Goal: Task Accomplishment & Management: Complete application form

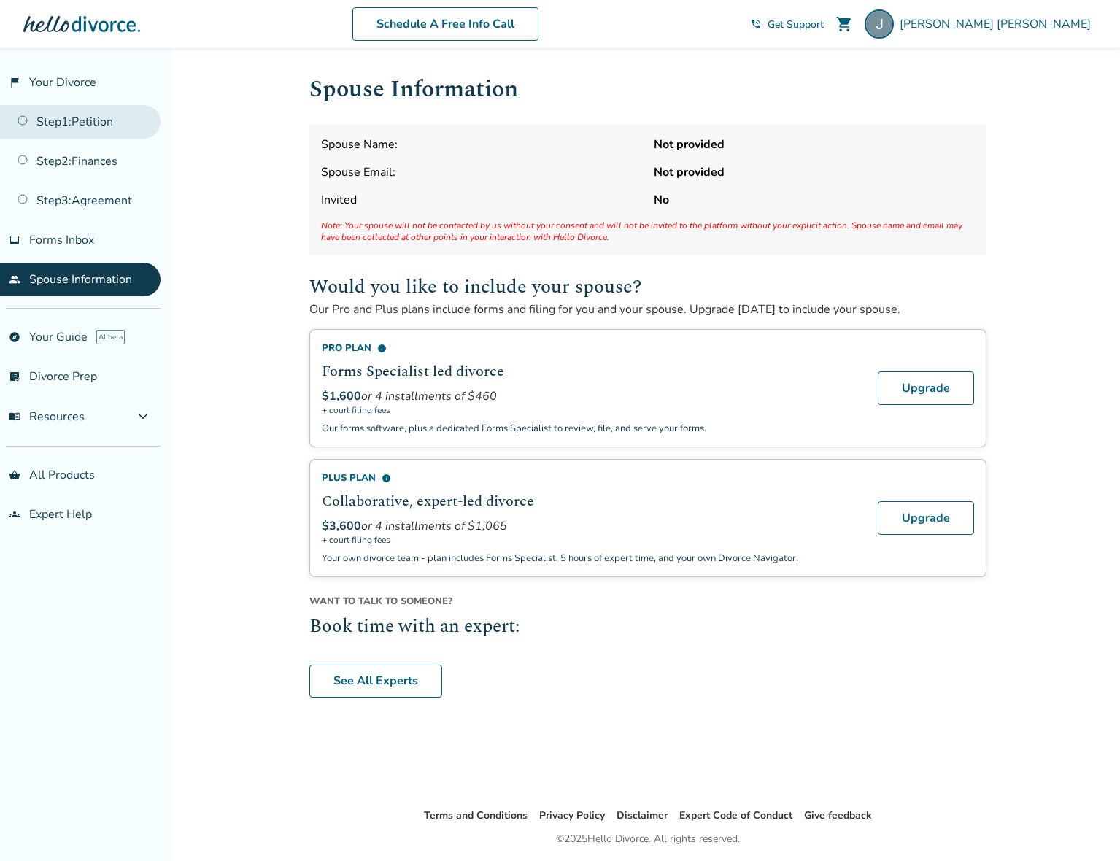
click at [93, 131] on link "Step 1 : Petition" at bounding box center [80, 122] width 161 height 34
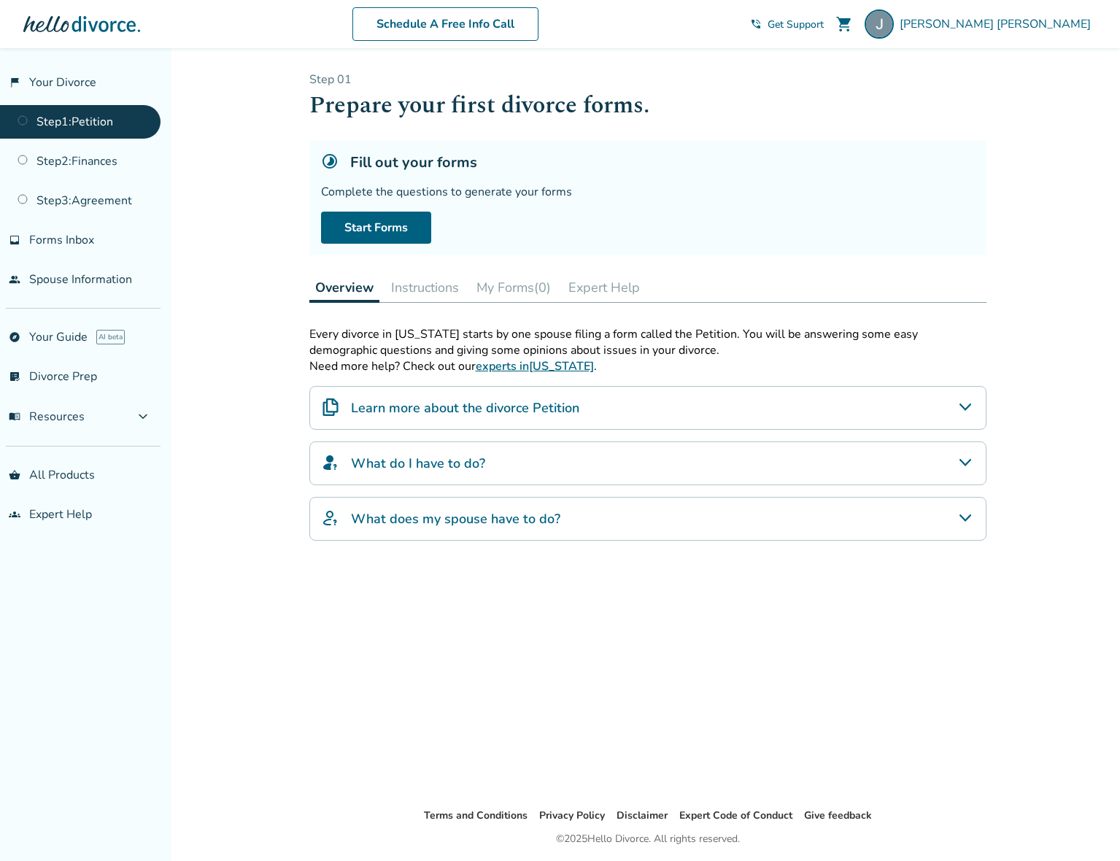
click at [518, 286] on button "My Forms (0)" at bounding box center [514, 287] width 86 height 29
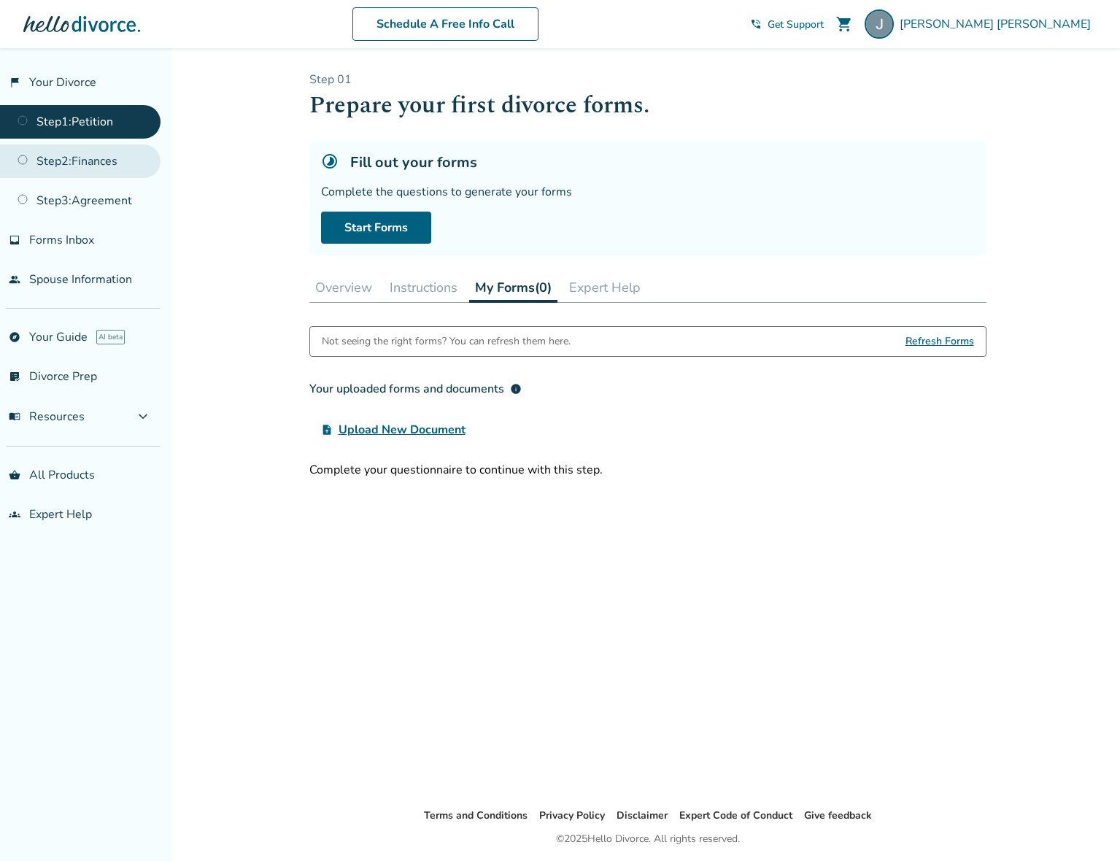
click at [77, 161] on link "Step 2 : Finances" at bounding box center [80, 161] width 161 height 34
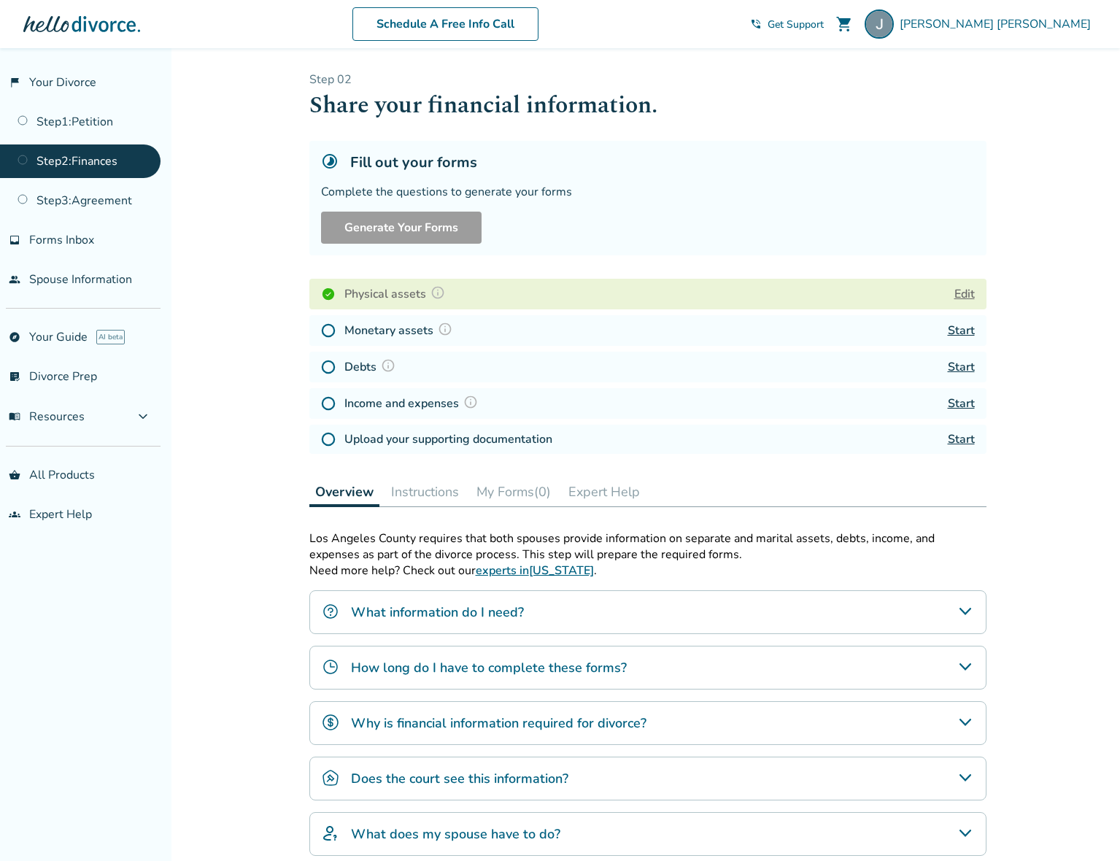
click at [895, 297] on button "Edit" at bounding box center [964, 294] width 20 height 18
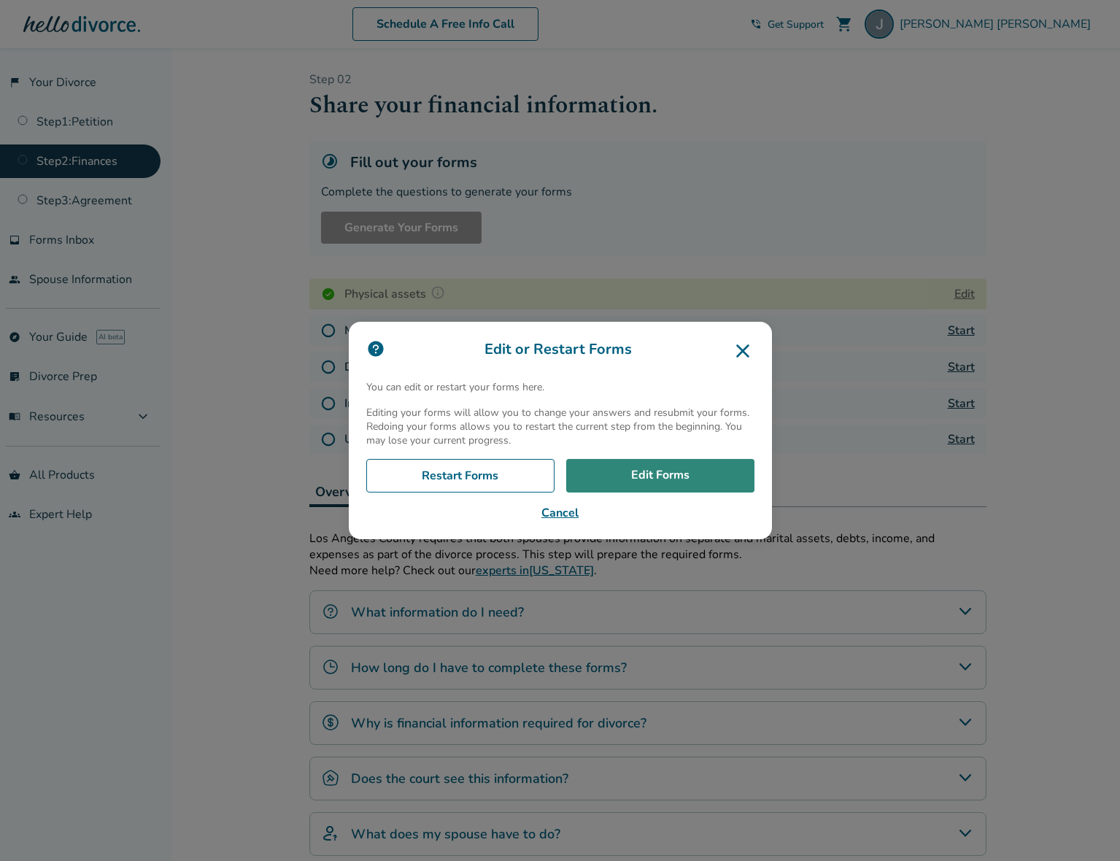
click at [683, 469] on link "Edit Forms" at bounding box center [660, 476] width 188 height 34
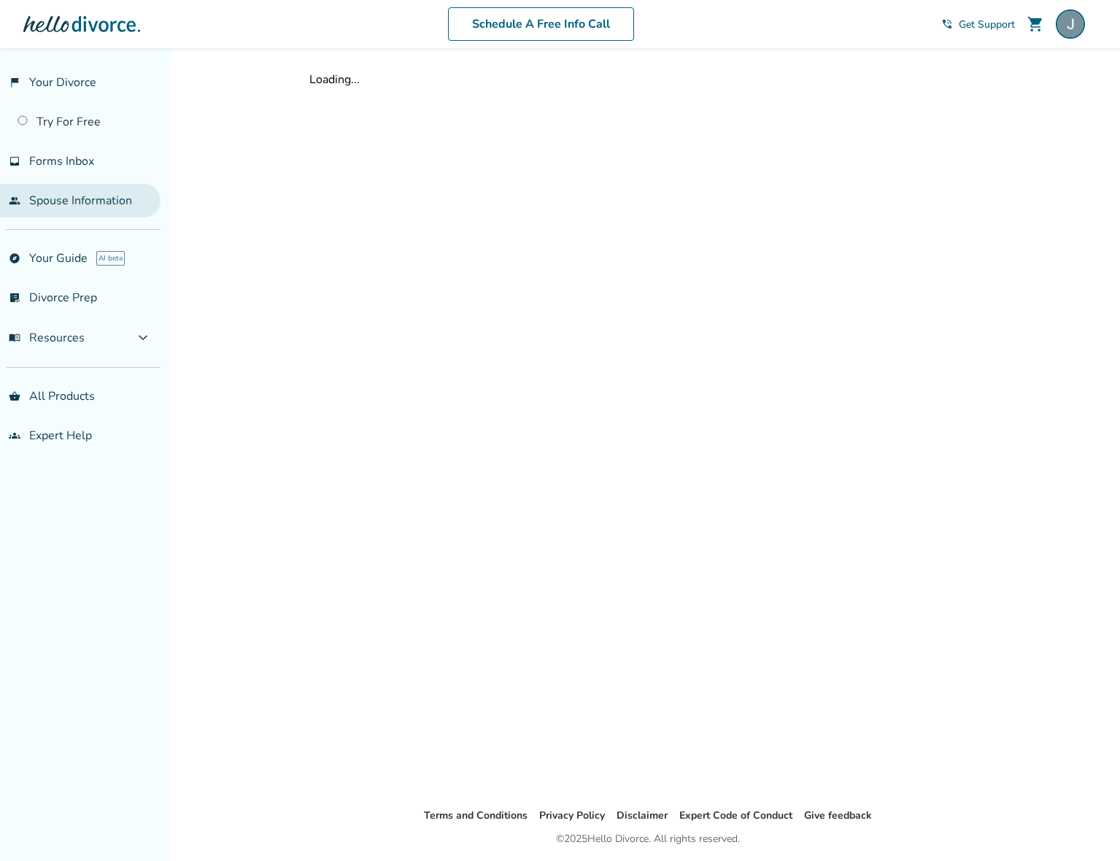
click at [89, 203] on link "people Spouse Information" at bounding box center [80, 201] width 161 height 34
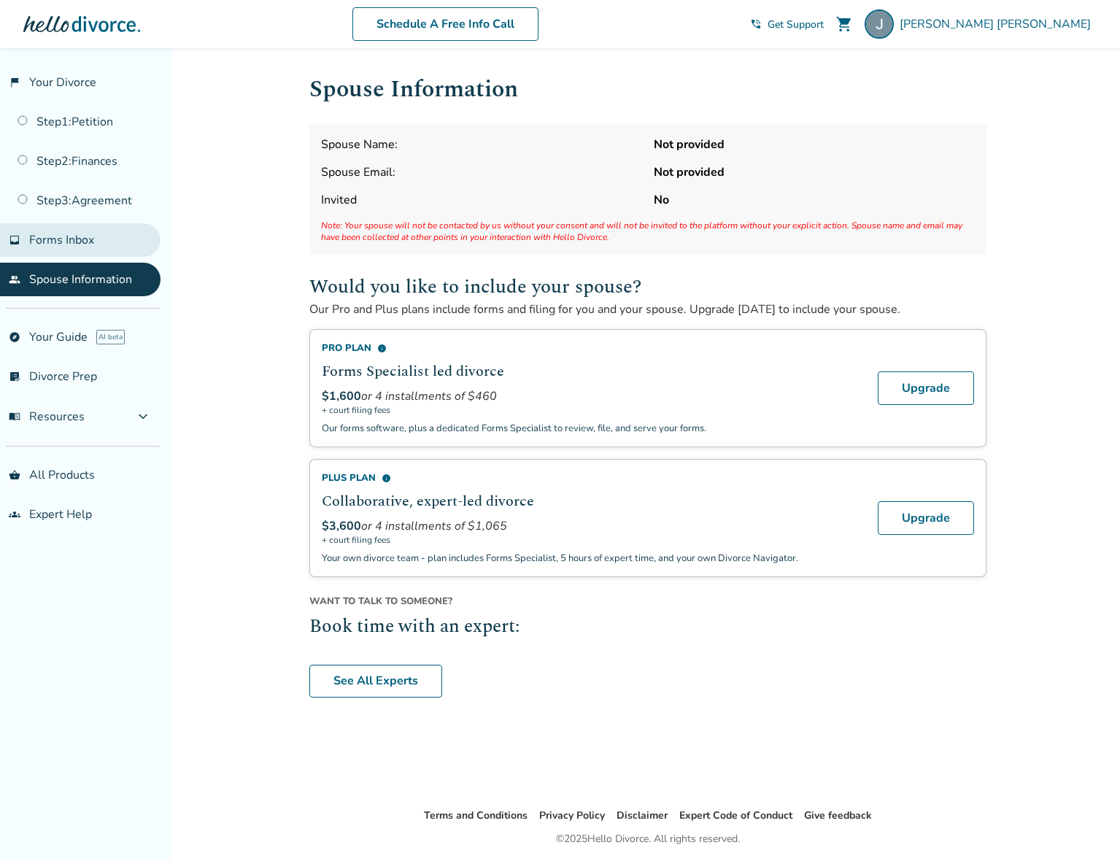
click at [90, 235] on span "Forms Inbox" at bounding box center [61, 240] width 65 height 16
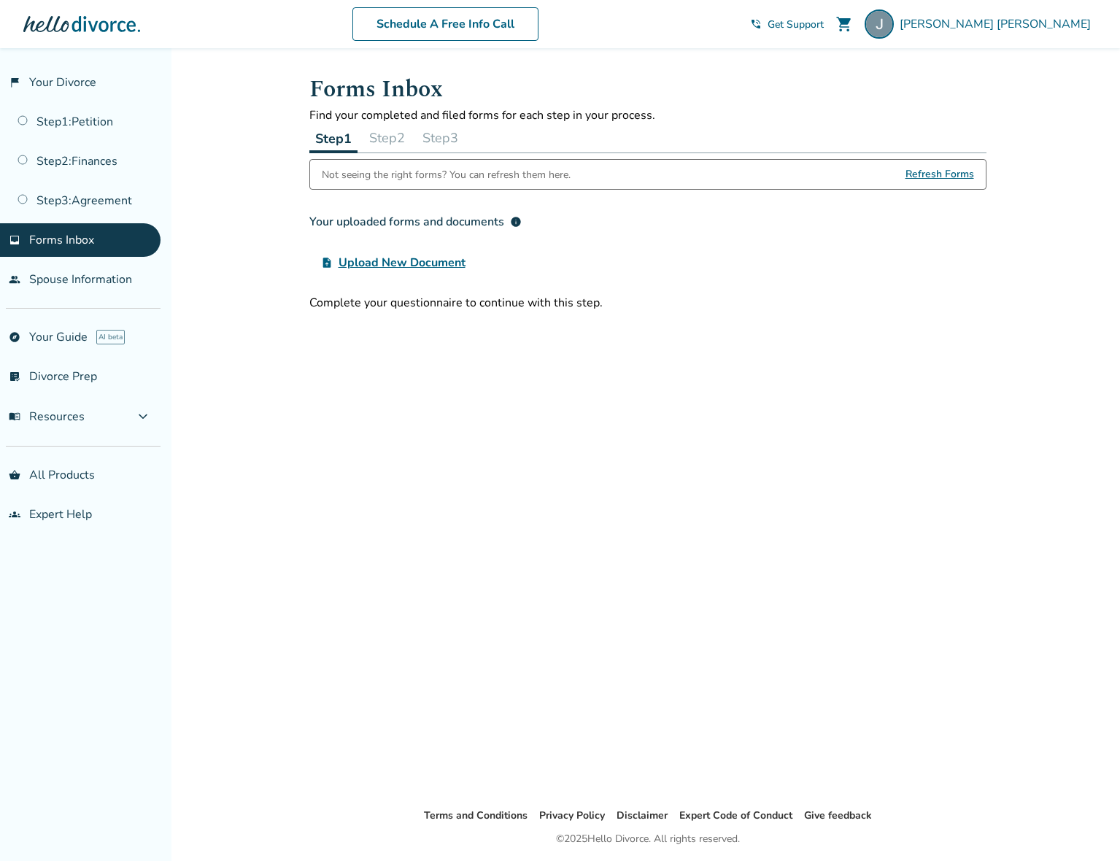
click at [398, 137] on button "Step 2" at bounding box center [386, 137] width 47 height 29
click at [99, 428] on button "menu_book Resources expand_more" at bounding box center [80, 416] width 161 height 35
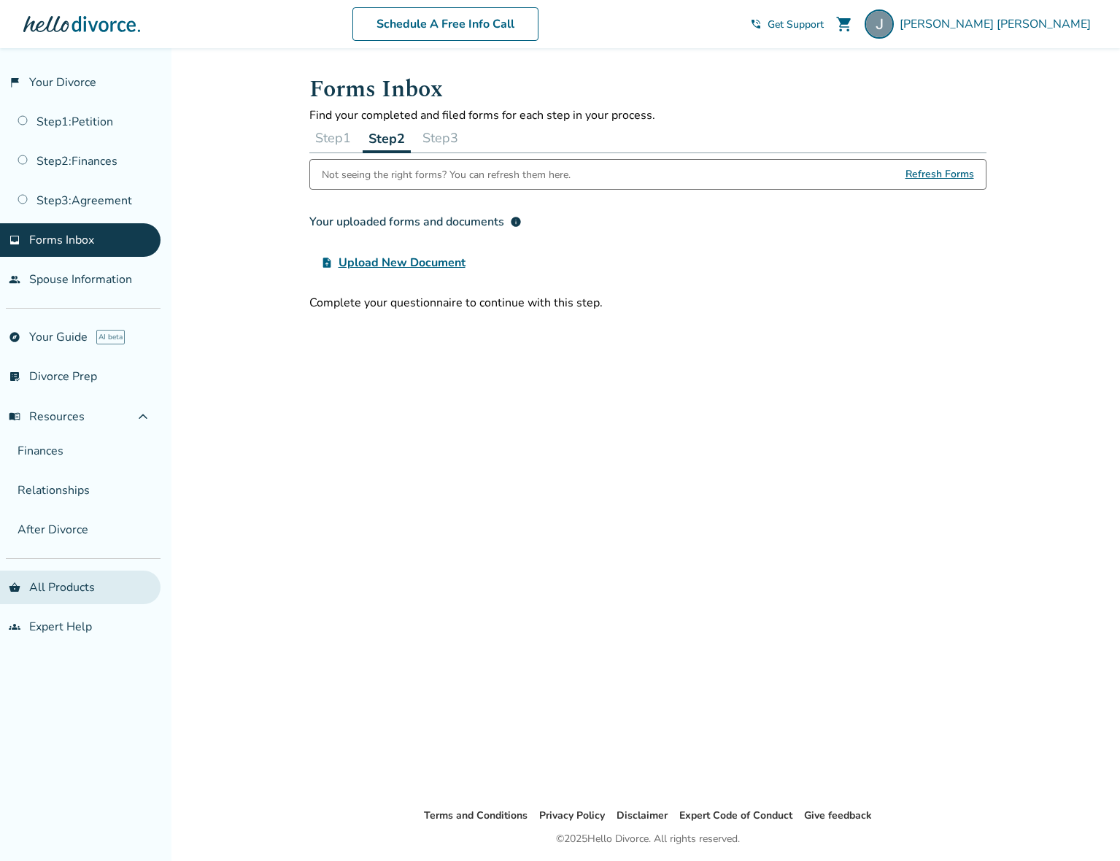
click at [73, 595] on link "shopping_basket All Products" at bounding box center [80, 588] width 161 height 34
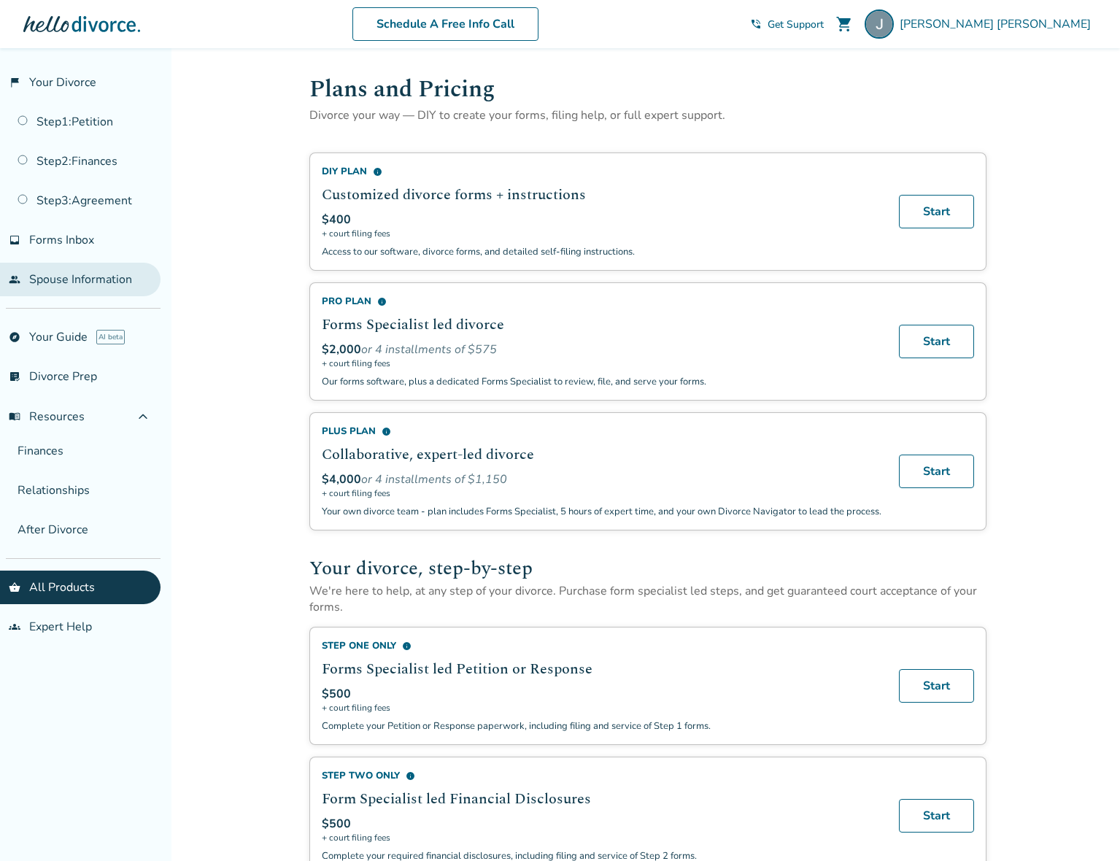
click at [53, 283] on link "people Spouse Information" at bounding box center [80, 280] width 161 height 34
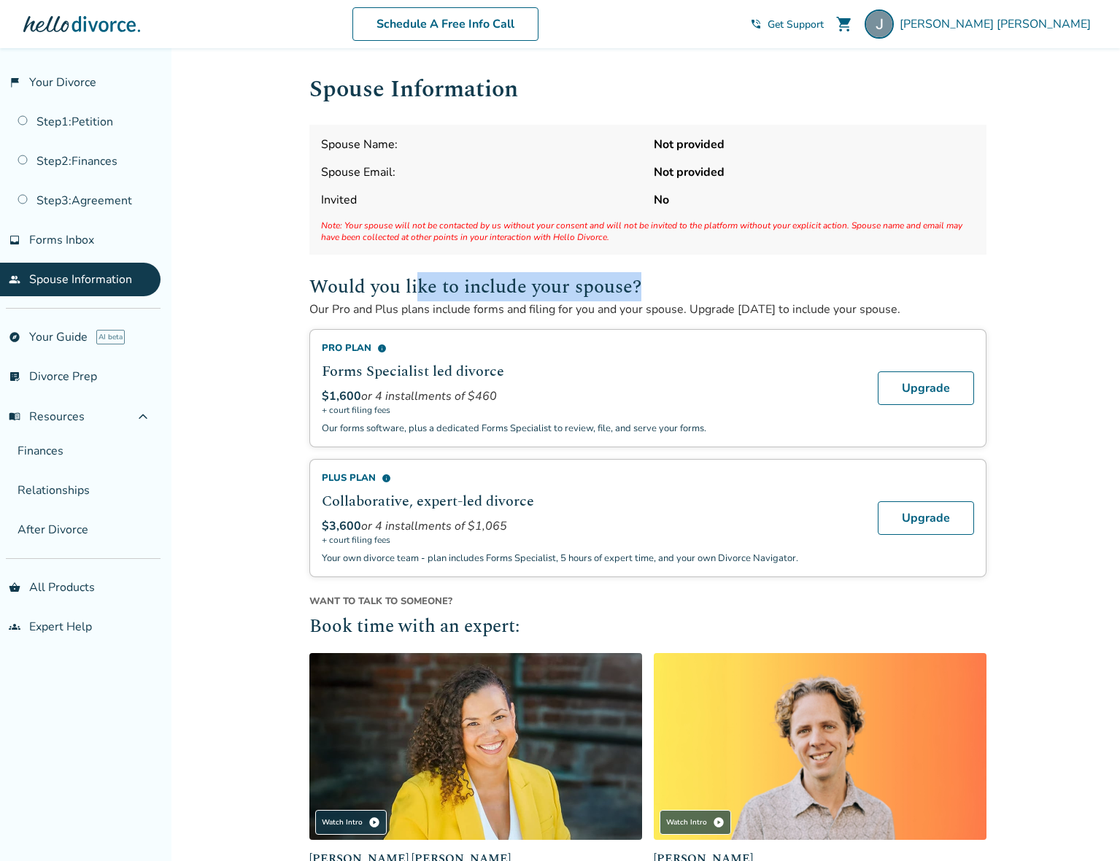
drag, startPoint x: 419, startPoint y: 296, endPoint x: 673, endPoint y: 296, distance: 253.2
click at [673, 296] on h2 "Would you like to include your spouse?" at bounding box center [647, 286] width 677 height 29
click at [829, 293] on h2 "Would you like to include your spouse?" at bounding box center [647, 286] width 677 height 29
click at [947, 376] on link "Upgrade" at bounding box center [926, 388] width 96 height 34
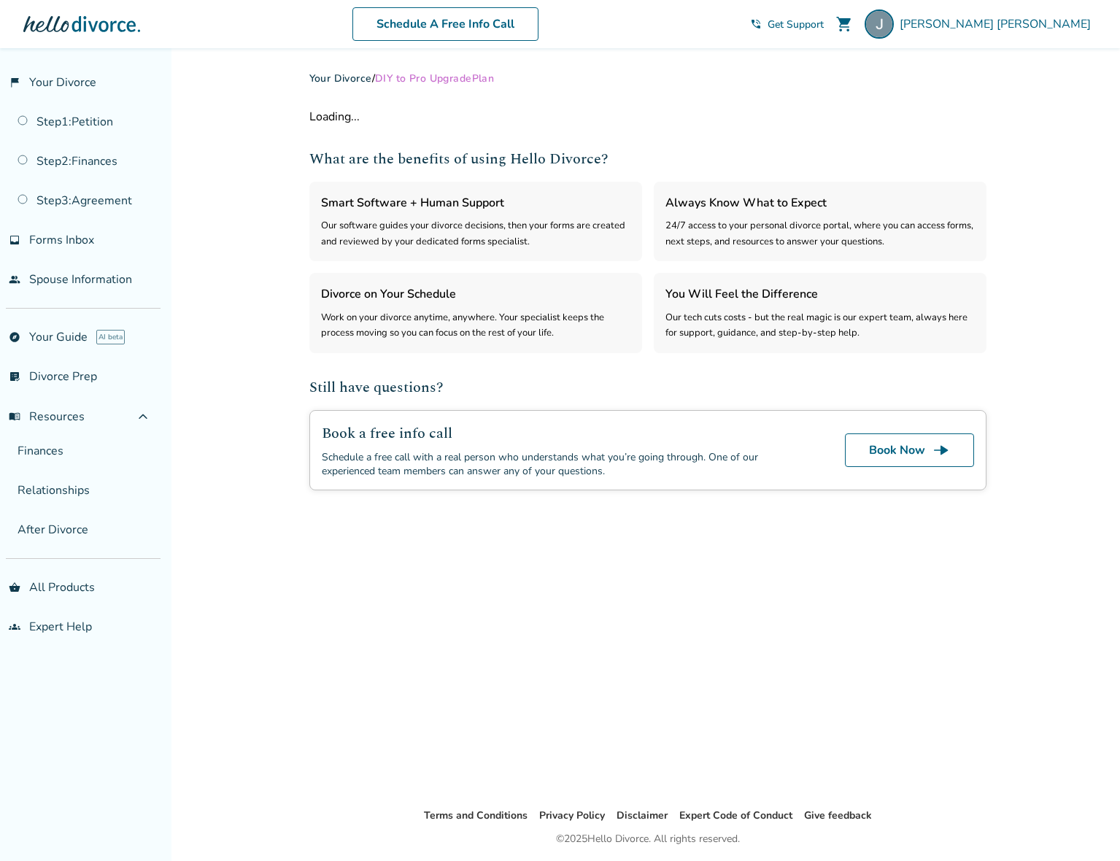
select select "***"
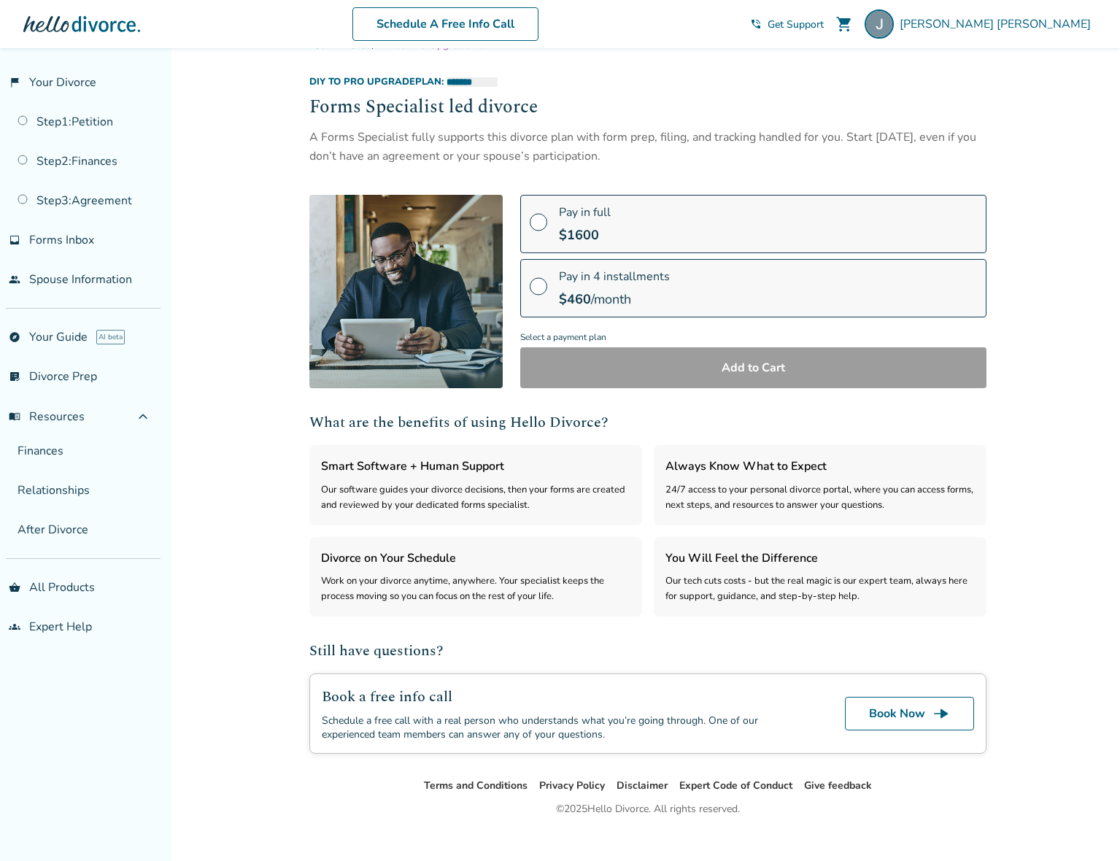
scroll to position [52, 0]
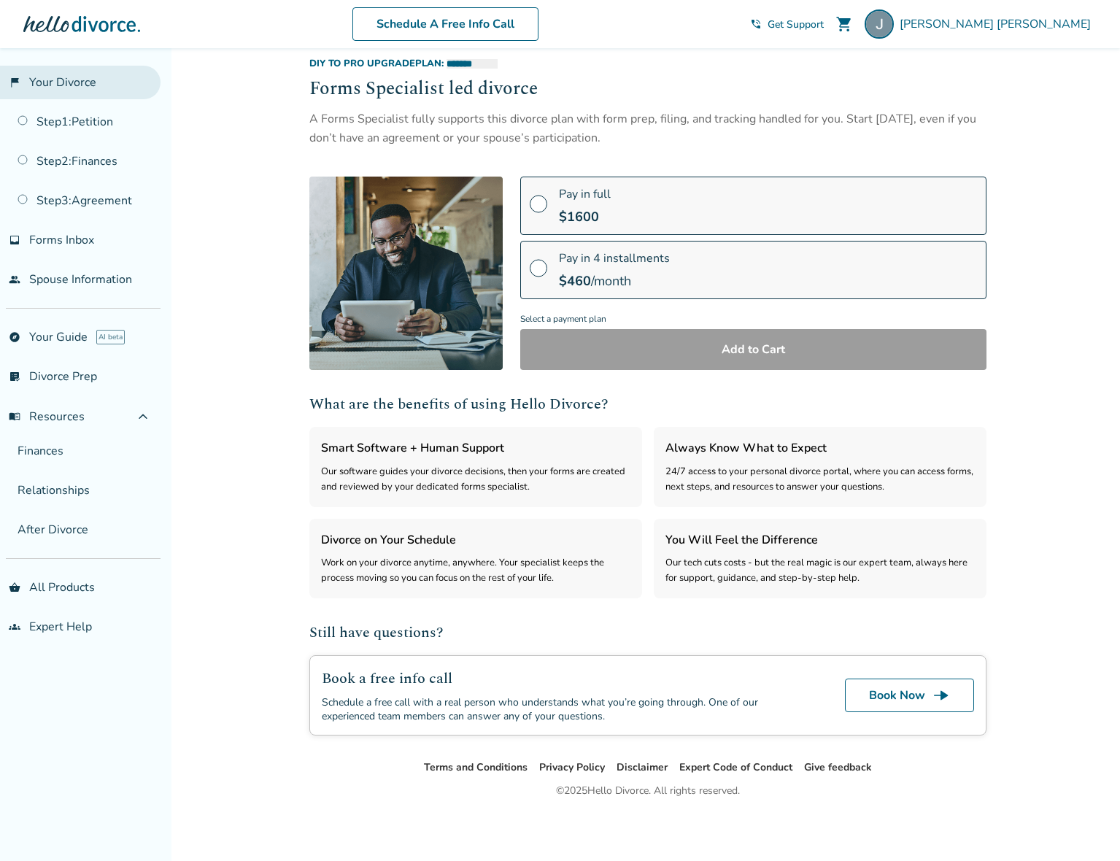
click at [48, 88] on link "flag_2 Your Divorce" at bounding box center [80, 83] width 161 height 34
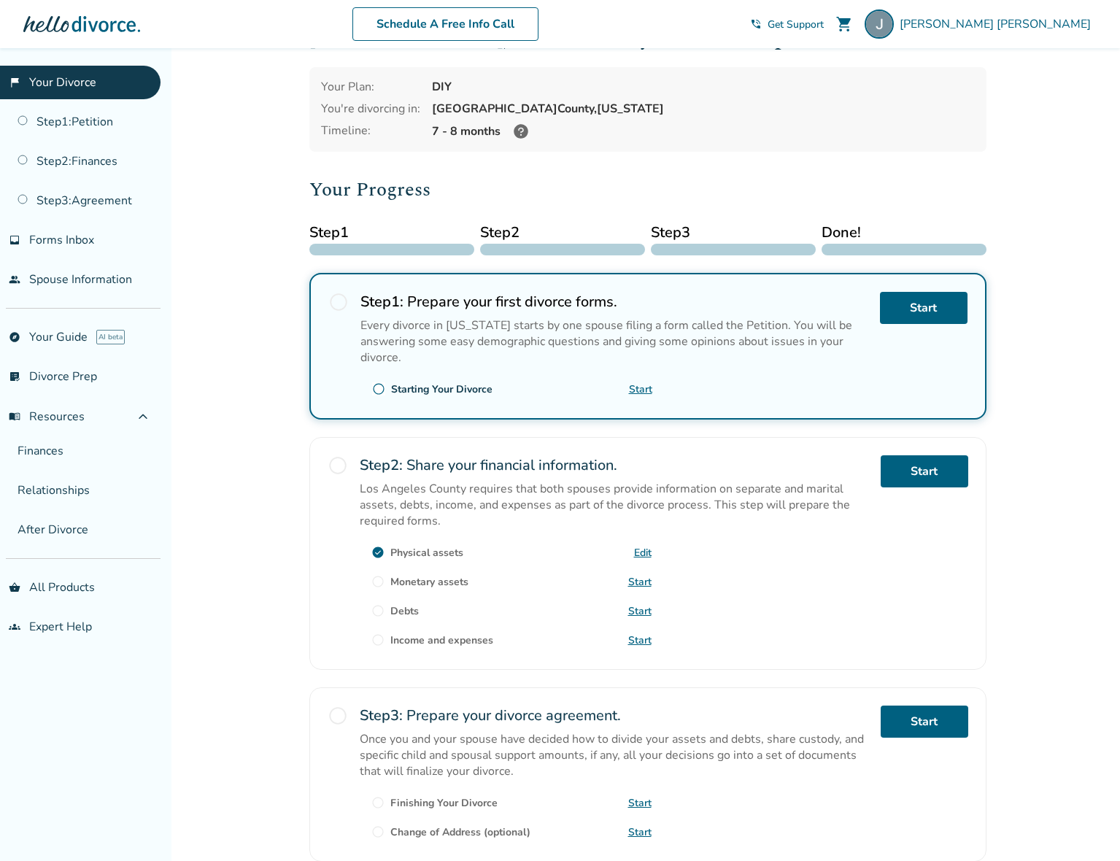
click at [435, 93] on div "DIY" at bounding box center [703, 87] width 543 height 16
click at [578, 85] on div "DIY" at bounding box center [703, 87] width 543 height 16
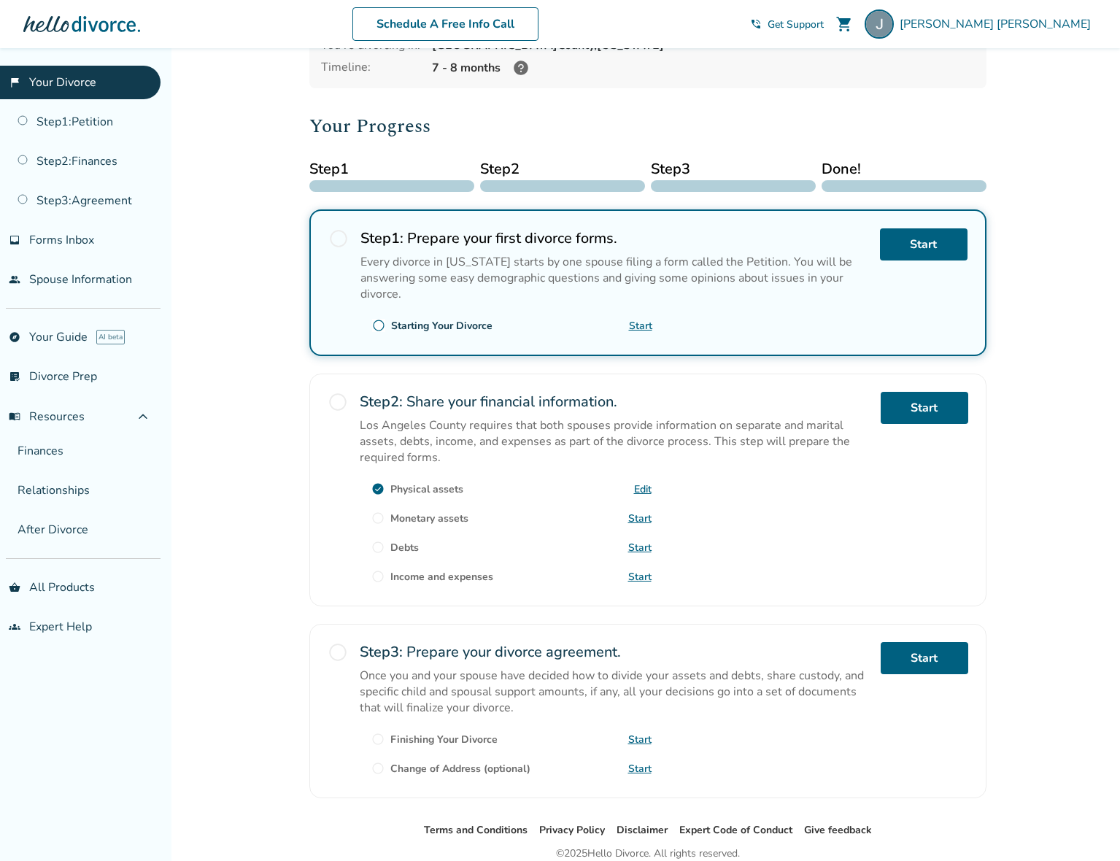
scroll to position [182, 0]
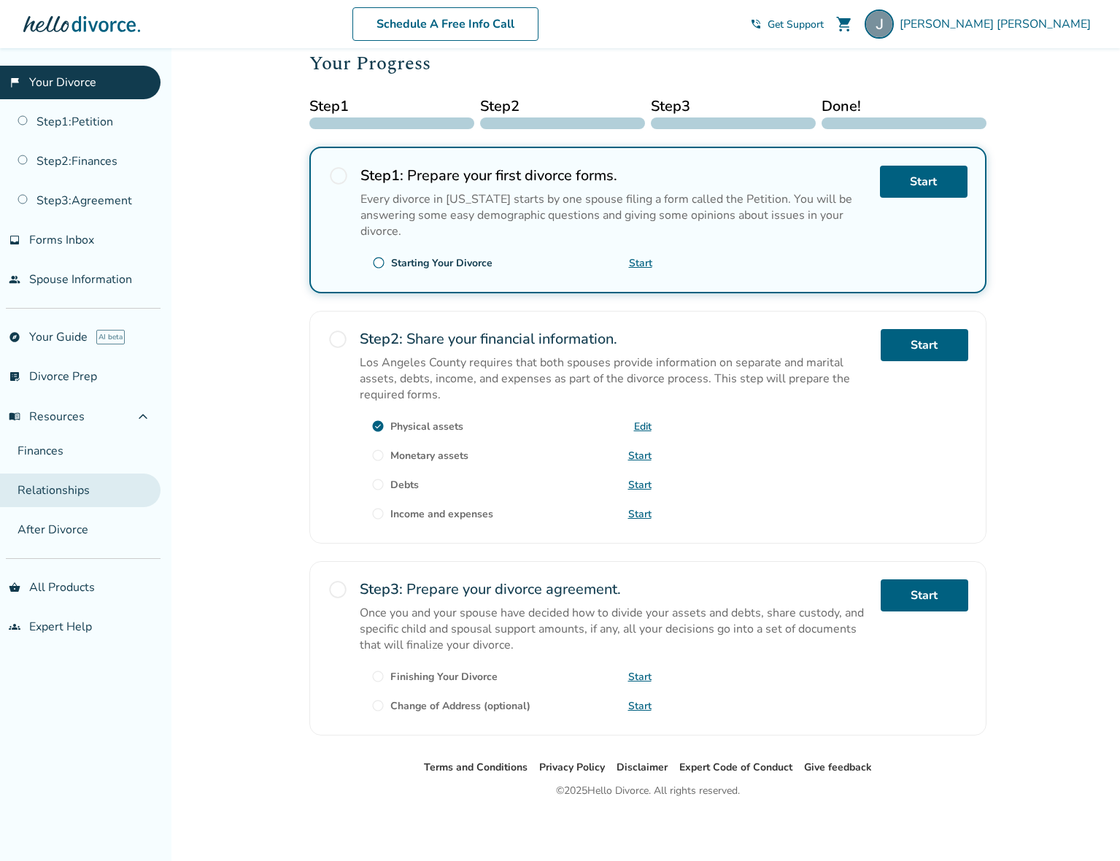
click at [66, 498] on link "Relationships" at bounding box center [80, 490] width 161 height 34
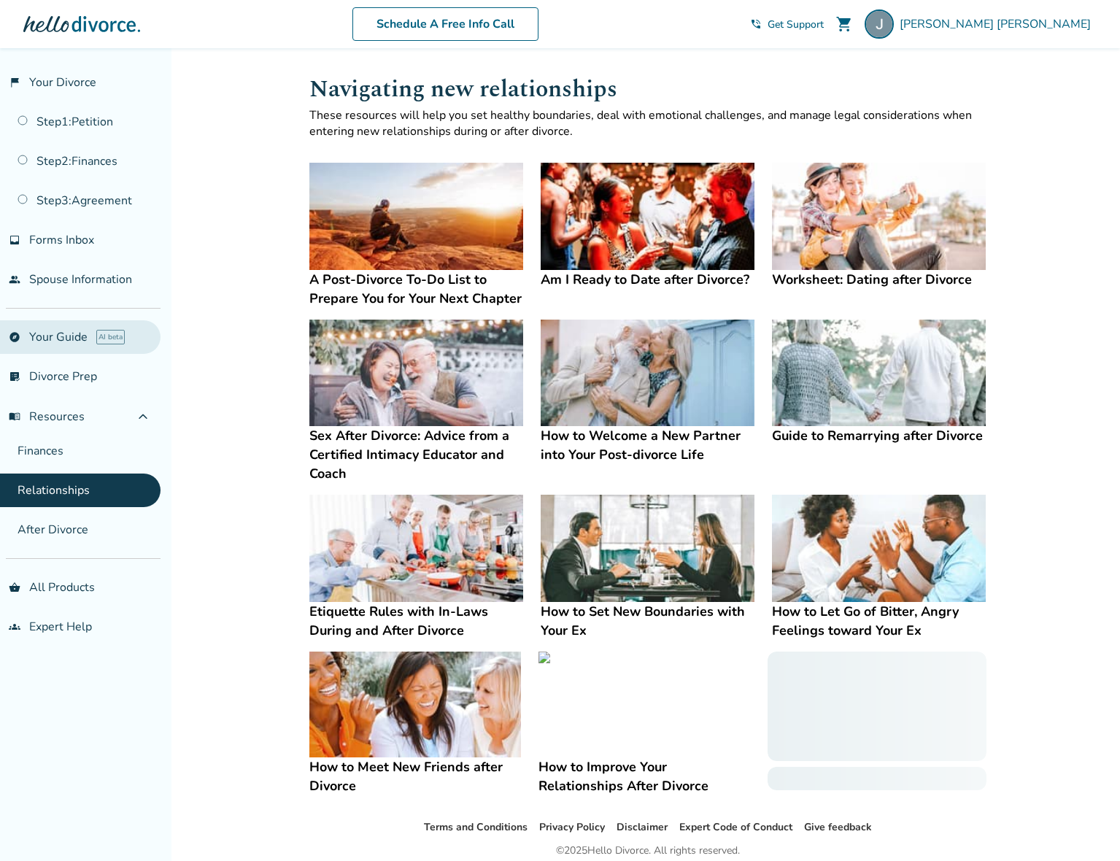
click at [66, 341] on link "explore Your Guide AI beta" at bounding box center [80, 337] width 161 height 34
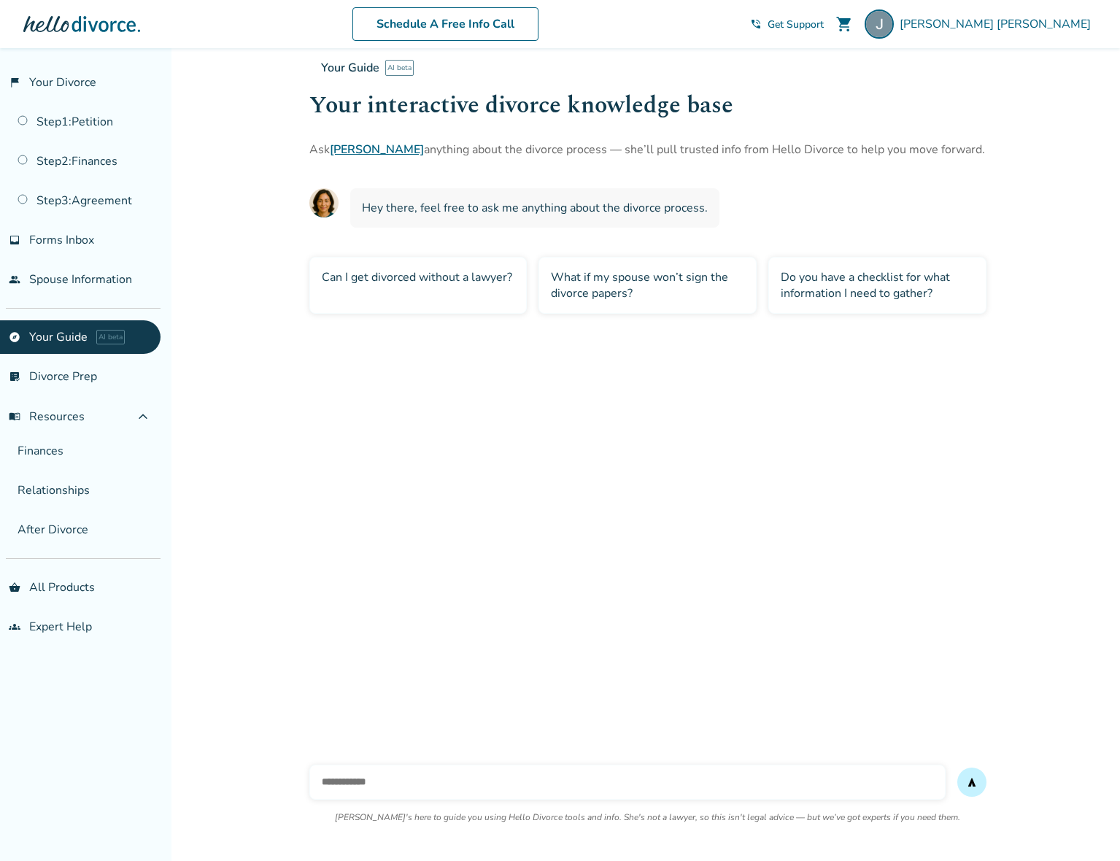
click at [676, 544] on div "Your Guide AI beta Your interactive divorce knowledge base Ask Hallie anything …" at bounding box center [648, 427] width 700 height 759
click at [78, 282] on link "people Spouse Information" at bounding box center [80, 280] width 161 height 34
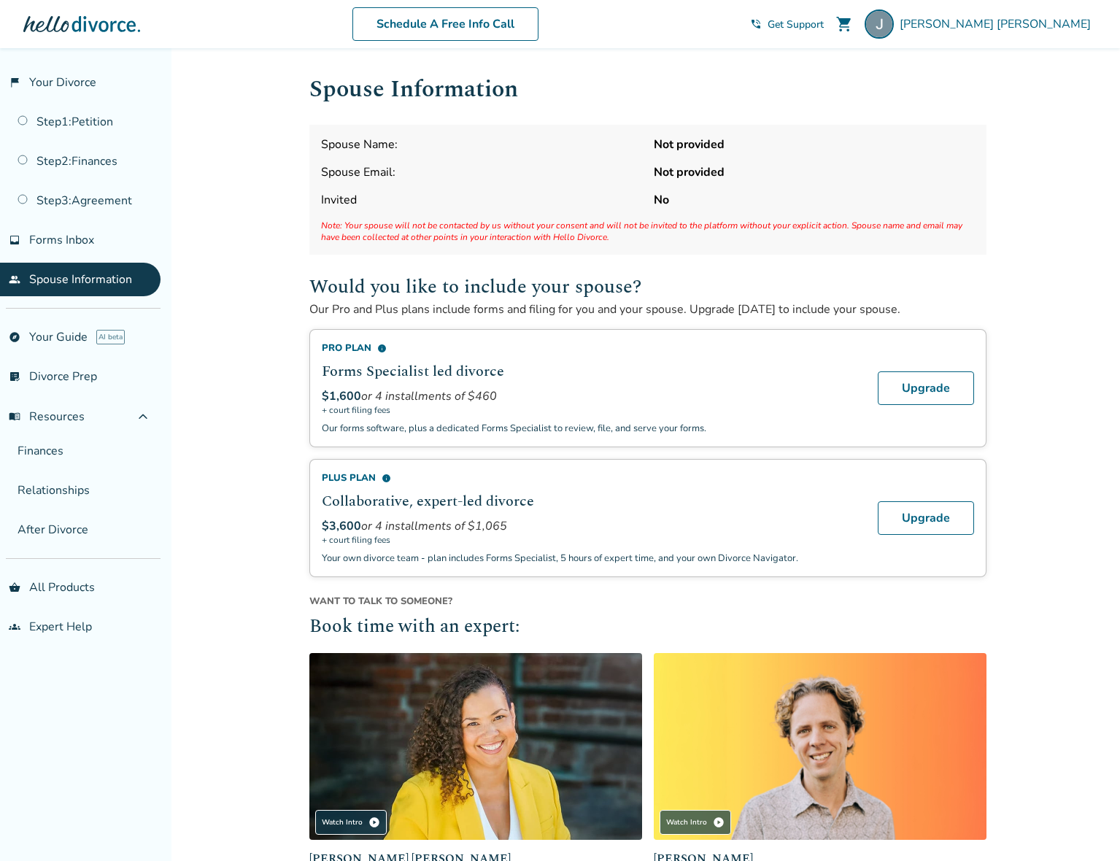
click at [829, 281] on h2 "Would you like to include your spouse?" at bounding box center [647, 286] width 677 height 29
click at [395, 279] on h2 "Would you like to include your spouse?" at bounding box center [647, 286] width 677 height 29
drag, startPoint x: 351, startPoint y: 283, endPoint x: 548, endPoint y: 283, distance: 197.0
click at [548, 283] on h2 "Would you like to include your spouse?" at bounding box center [647, 286] width 677 height 29
click at [597, 292] on h2 "Would you like to include your spouse?" at bounding box center [647, 286] width 677 height 29
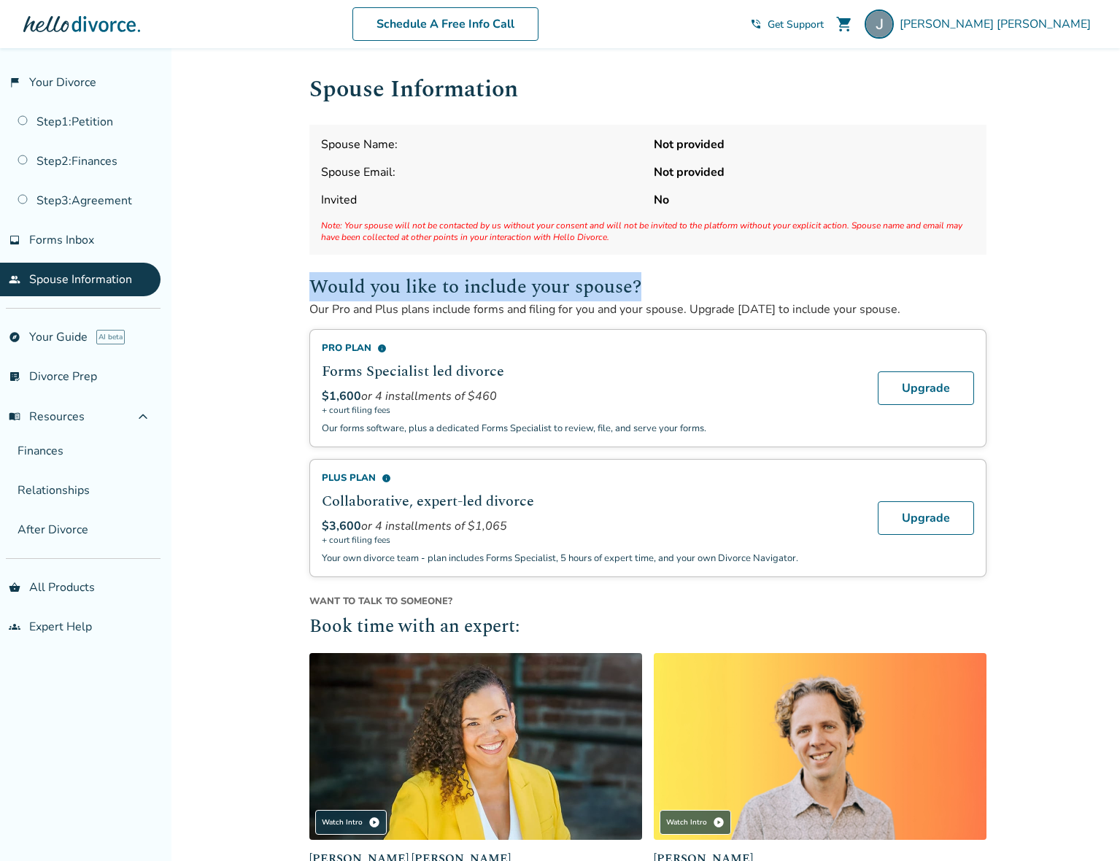
drag, startPoint x: 567, startPoint y: 293, endPoint x: 307, endPoint y: 278, distance: 260.1
click at [307, 278] on div "Spouse Information Spouse Name: Not provided Spouse Email: Not provided Invited…" at bounding box center [648, 528] width 700 height 961
click at [454, 299] on h2 "Would you like to include your spouse?" at bounding box center [647, 286] width 677 height 29
click at [856, 311] on p "Our Pro and Plus plans include forms and filing for you and your spouse. Upgrad…" at bounding box center [647, 309] width 677 height 16
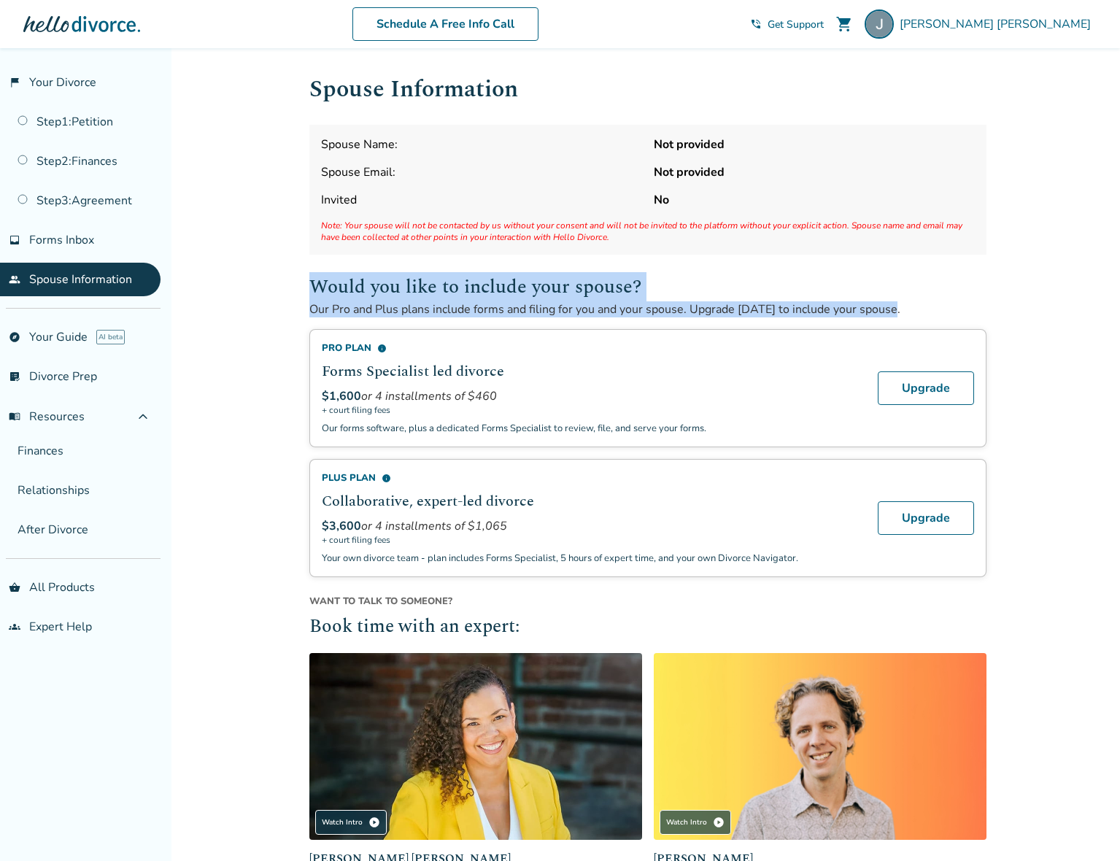
drag, startPoint x: 916, startPoint y: 311, endPoint x: 288, endPoint y: 265, distance: 629.8
click at [288, 265] on div "Added to cart Spouse Information Spouse Name: Not provided Spouse Email: Not pr…" at bounding box center [560, 579] width 1120 height 1063
click at [848, 314] on p "Our Pro and Plus plans include forms and filing for you and your spouse. Upgrad…" at bounding box center [647, 309] width 677 height 16
